Goal: Task Accomplishment & Management: Use online tool/utility

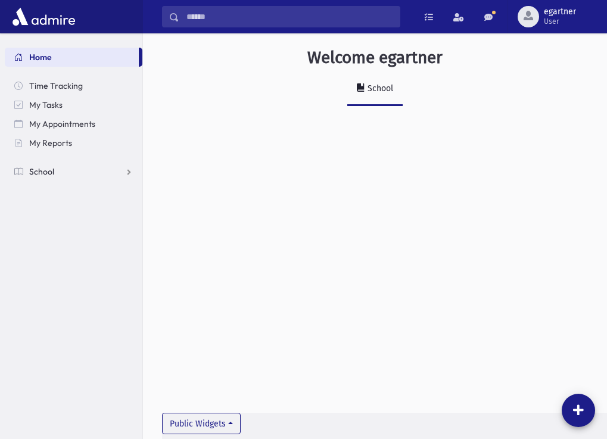
click at [55, 169] on link "School" at bounding box center [74, 171] width 138 height 19
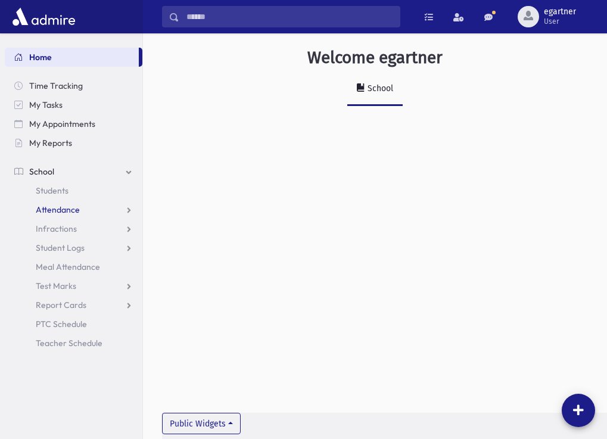
click at [60, 206] on span "Attendance" at bounding box center [58, 209] width 44 height 11
click at [58, 229] on span "Entry" at bounding box center [55, 228] width 20 height 11
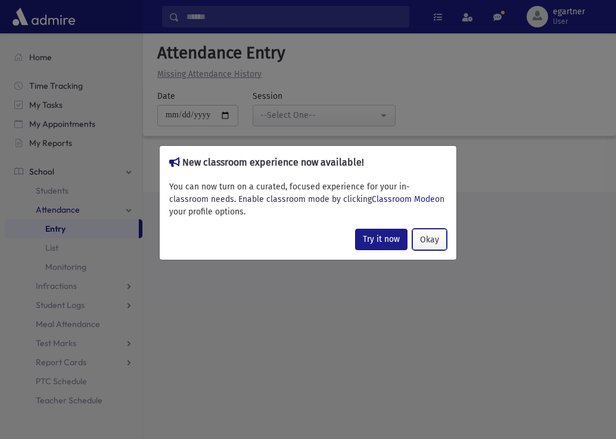
click at [422, 235] on button "Okay" at bounding box center [429, 239] width 35 height 21
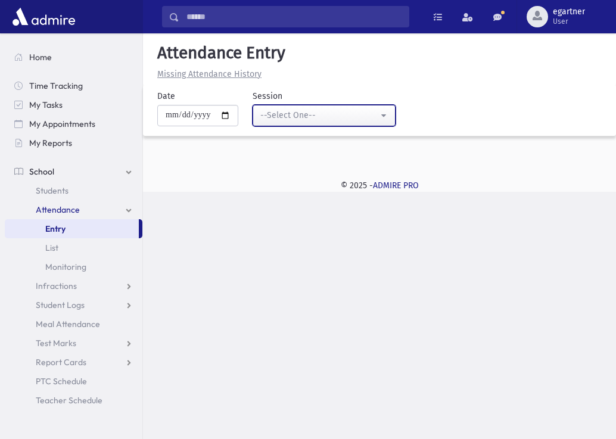
click at [370, 121] on div "--Select One--" at bounding box center [319, 115] width 118 height 13
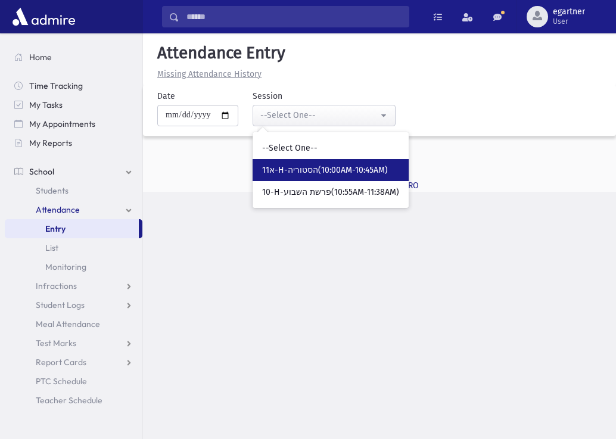
click at [387, 173] on span "11א-H-הסטוריה(10:00AM-10:45AM)" at bounding box center [325, 170] width 126 height 12
select select "*****"
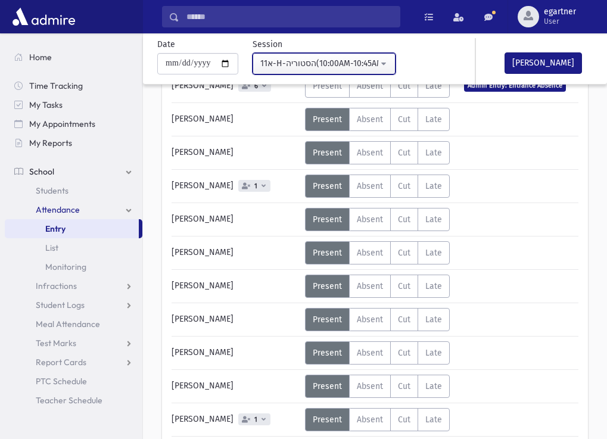
scroll to position [575, 0]
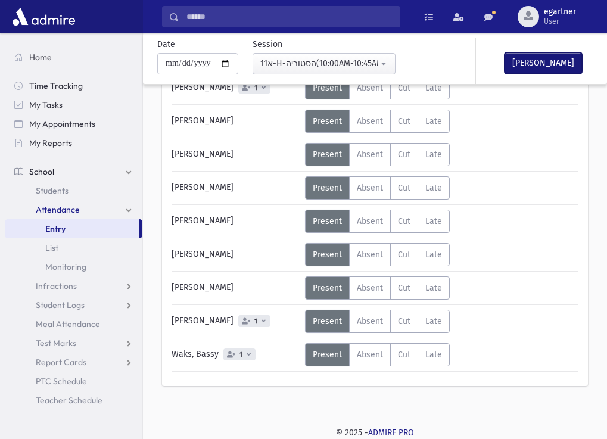
click at [563, 64] on button "[PERSON_NAME]" at bounding box center [542, 62] width 77 height 21
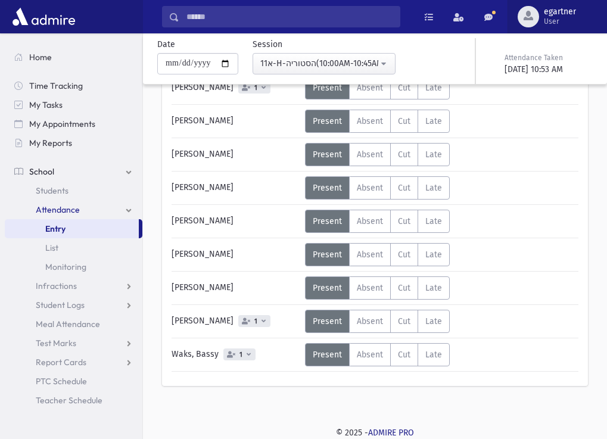
click at [556, 21] on span "User" at bounding box center [560, 22] width 32 height 10
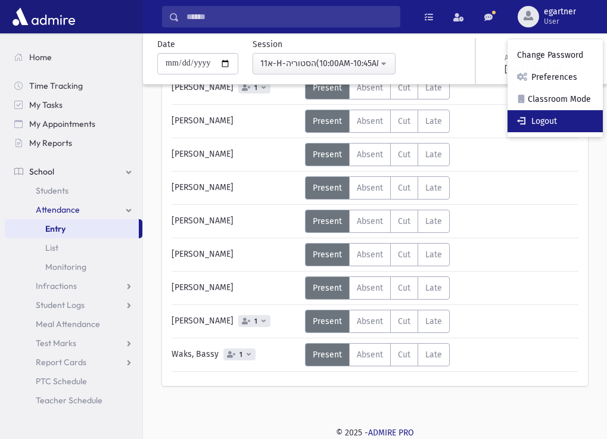
click at [555, 124] on link "Logout" at bounding box center [554, 121] width 95 height 22
